Goal: Information Seeking & Learning: Learn about a topic

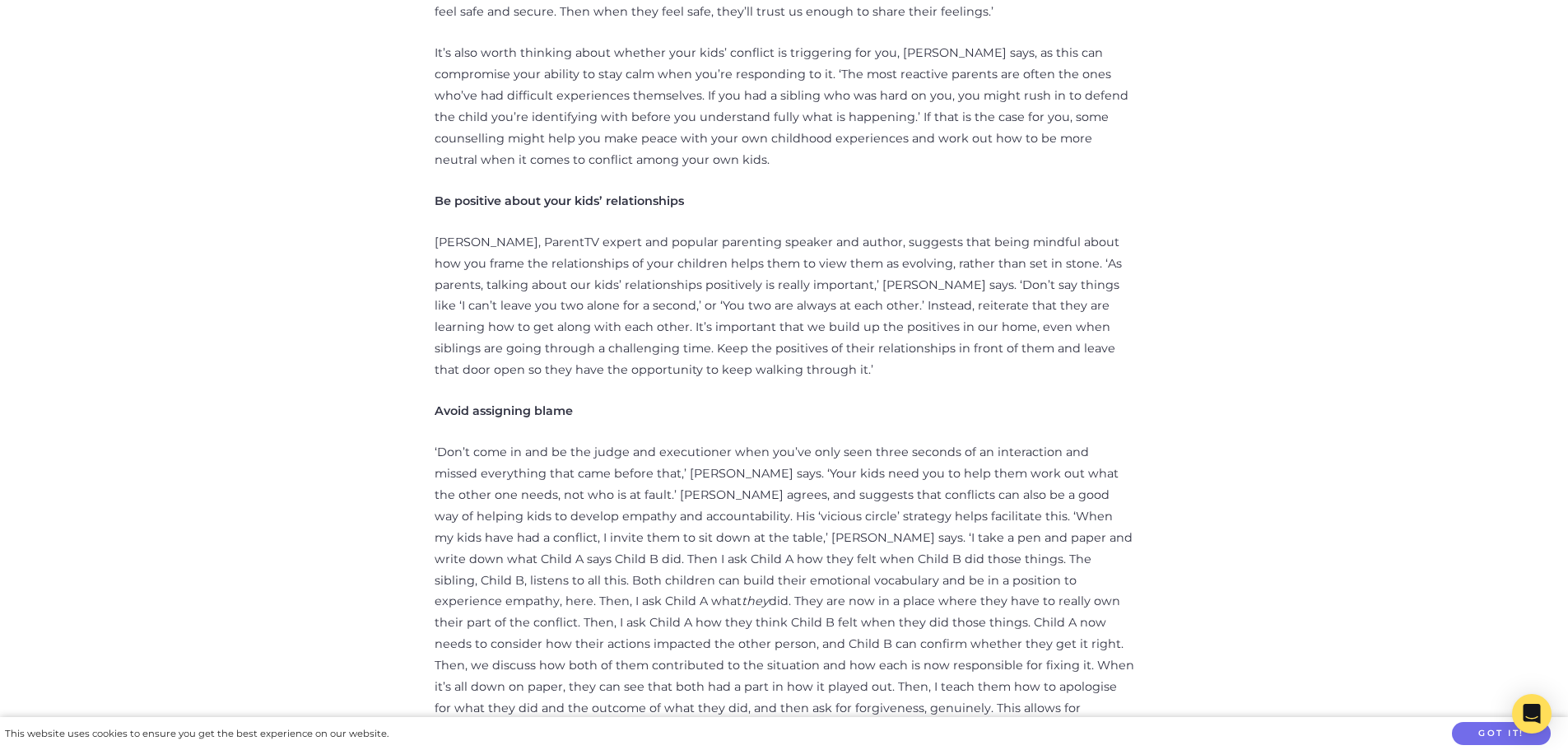
scroll to position [1811, 0]
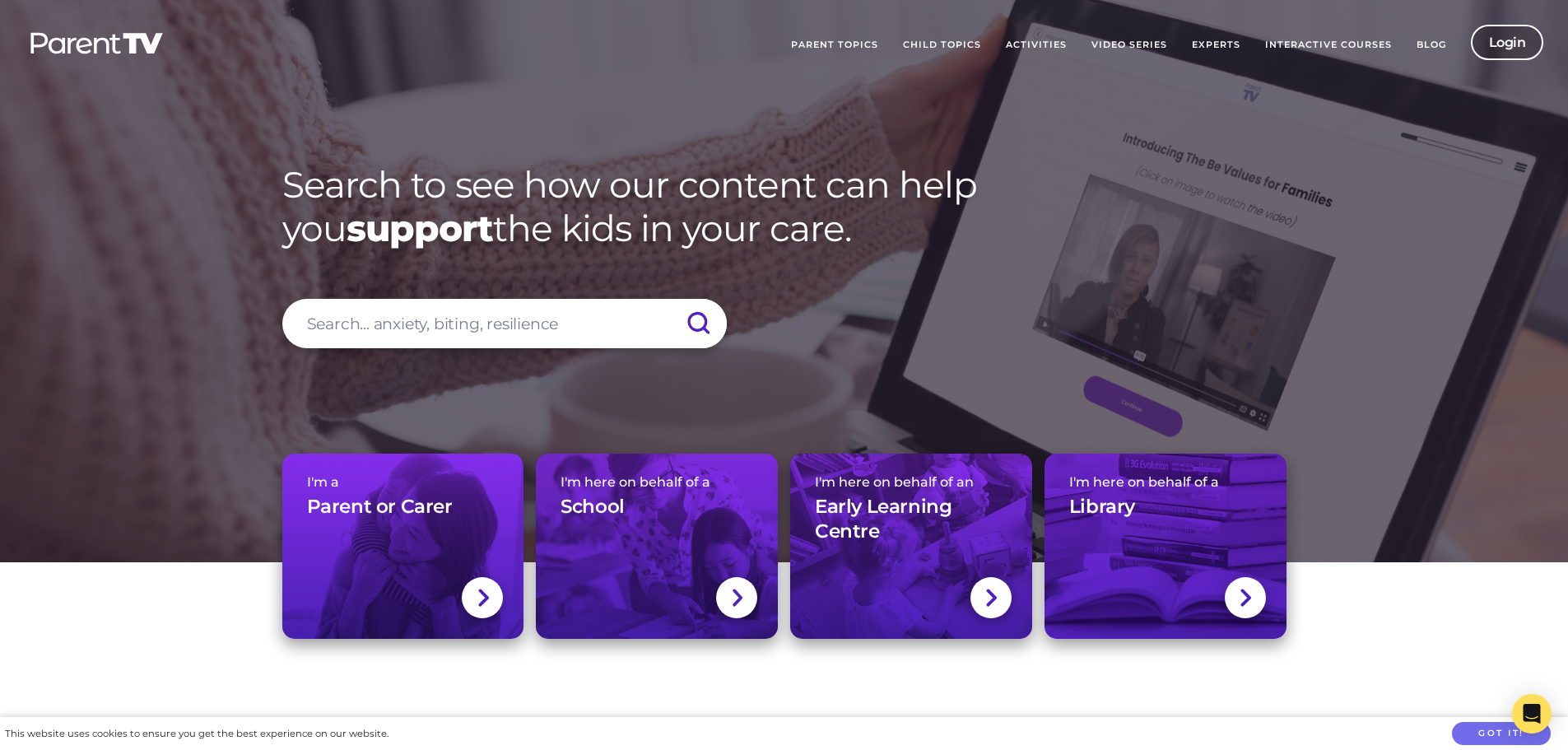
click at [1532, 48] on link "Login" at bounding box center [1507, 41] width 73 height 35
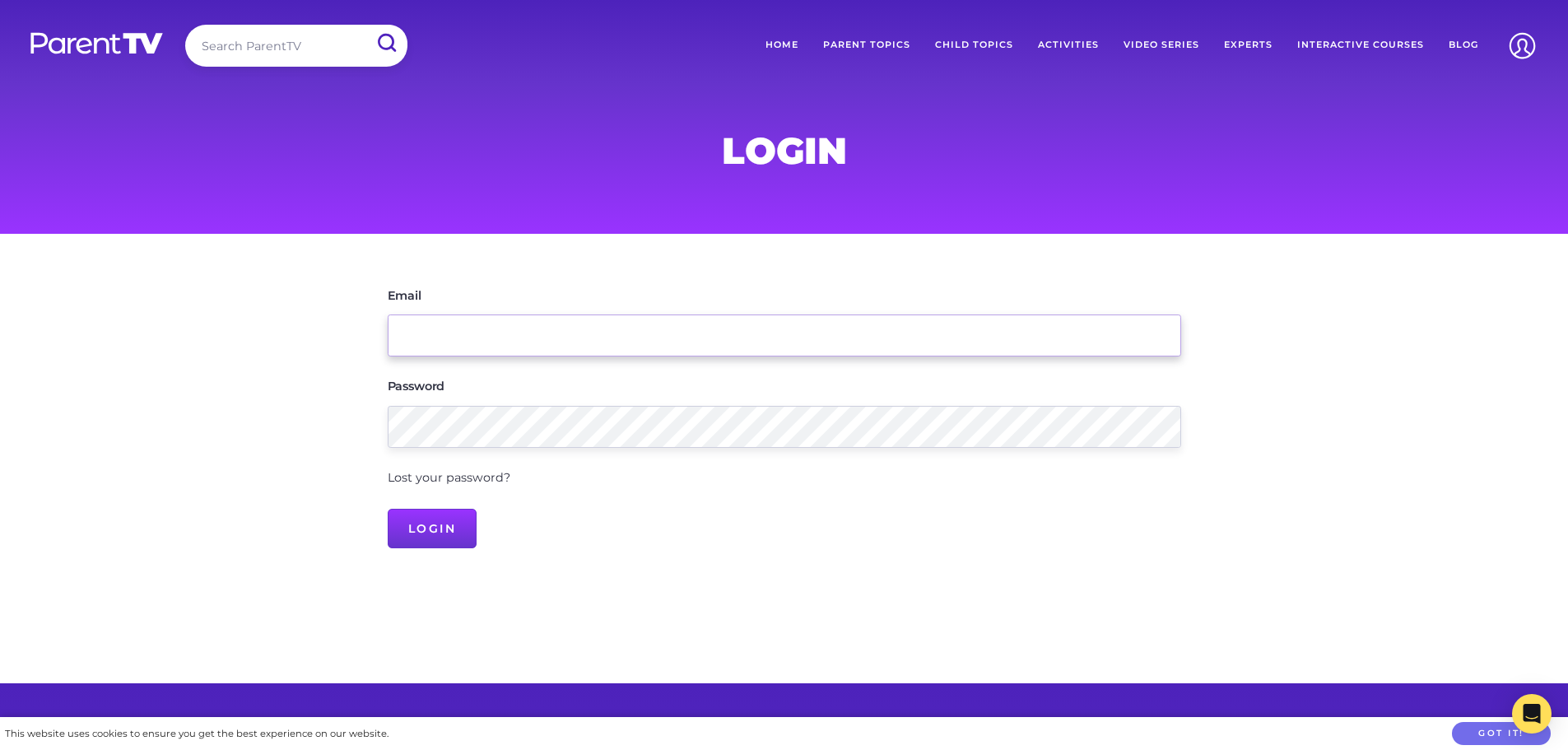
click at [404, 335] on input "Email" at bounding box center [784, 335] width 793 height 42
type input "[EMAIL_ADDRESS][DOMAIN_NAME]"
click at [463, 530] on input "Login" at bounding box center [432, 529] width 90 height 40
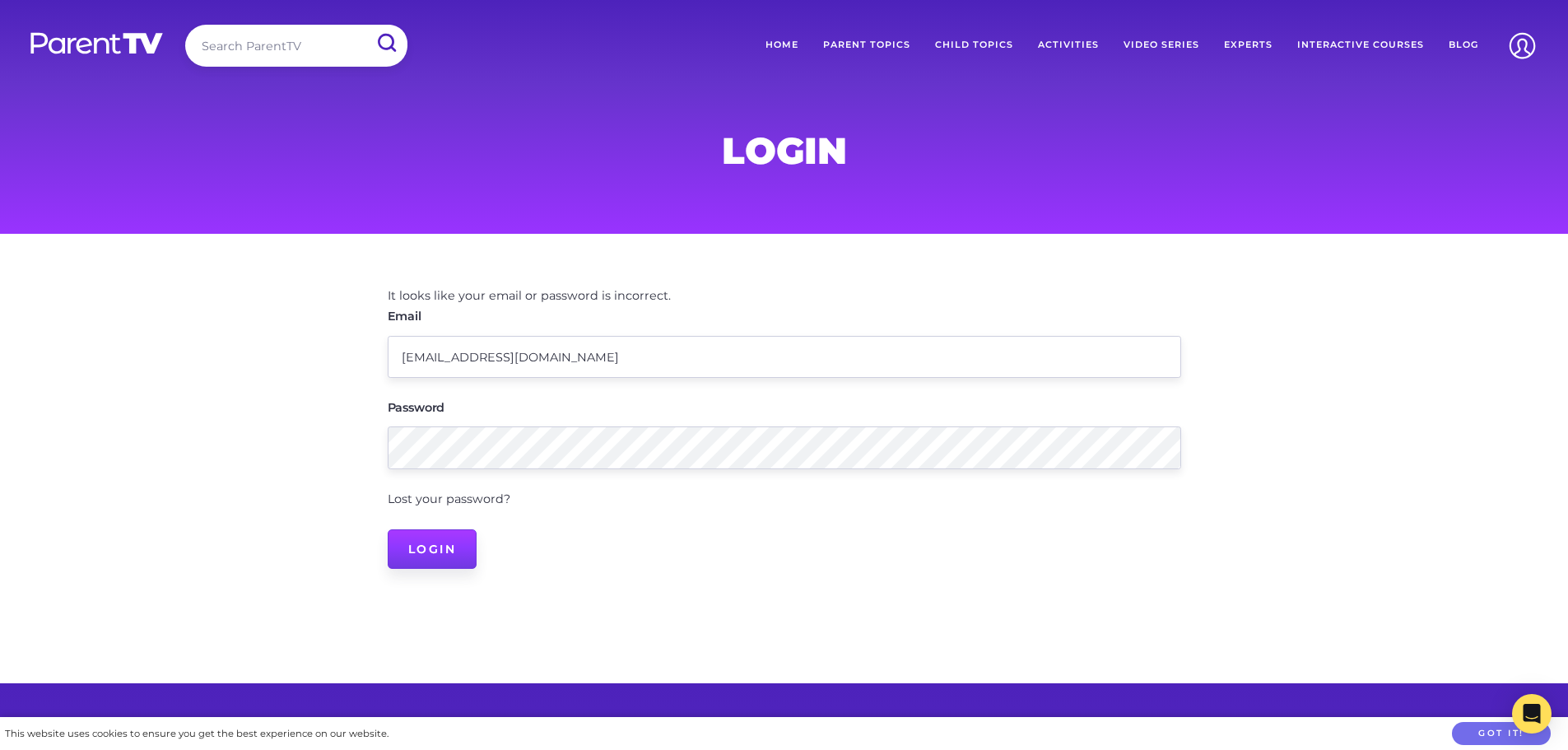
click at [424, 548] on input "Login" at bounding box center [432, 549] width 90 height 40
click at [348, 441] on main "It looks like your email or password is incorrect. Email director@northernnurse…" at bounding box center [784, 459] width 1568 height 451
click at [388, 530] on input "Login" at bounding box center [432, 549] width 90 height 40
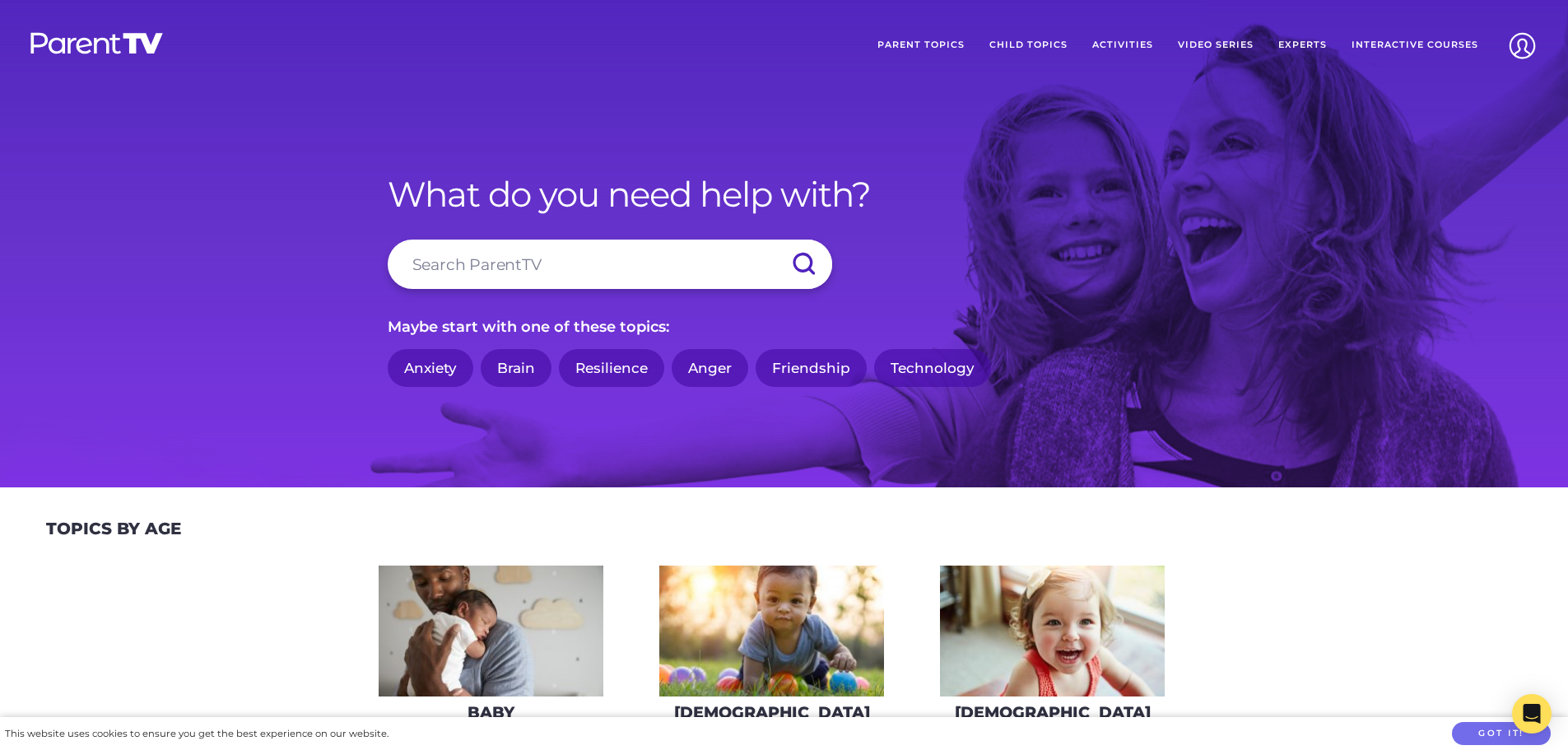
click at [571, 257] on input "search" at bounding box center [610, 263] width 444 height 49
type input "s"
type input "sibling aggression"
click at [774, 239] on input "submit" at bounding box center [803, 263] width 58 height 49
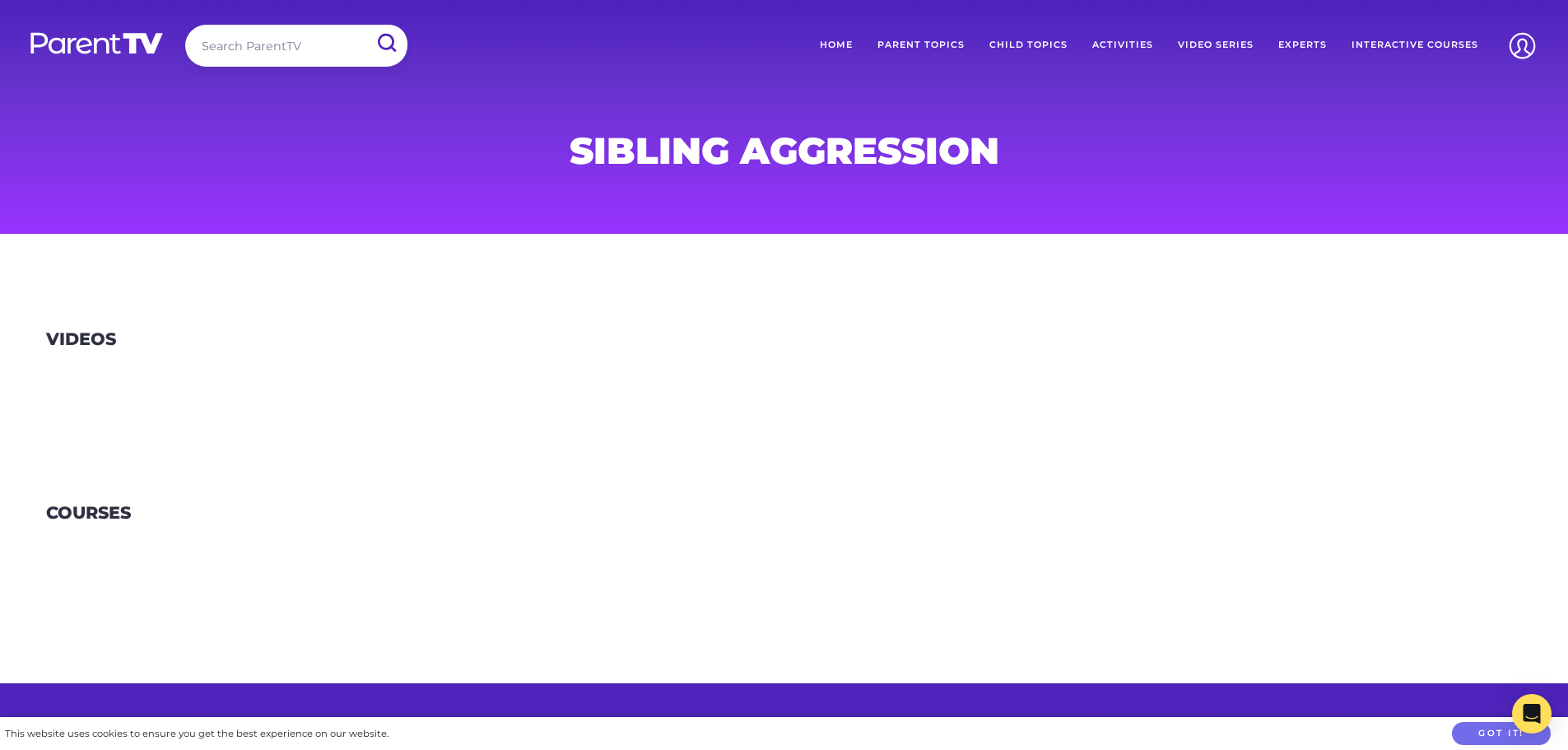
click at [285, 50] on input "search" at bounding box center [296, 45] width 222 height 42
type input "sibling"
click at [365, 24] on input "submit" at bounding box center [387, 42] width 43 height 37
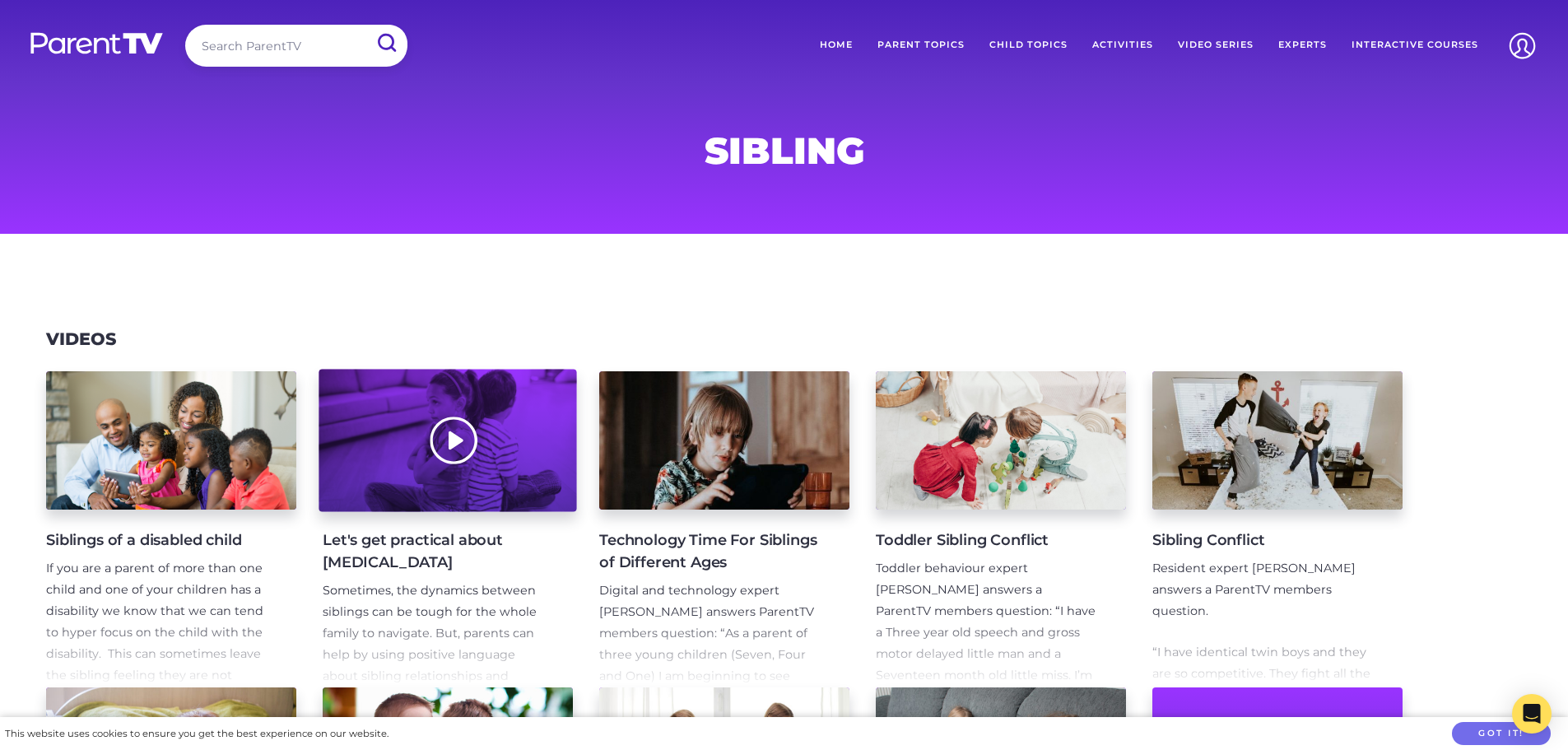
scroll to position [53, 0]
